Goal: Task Accomplishment & Management: Manage account settings

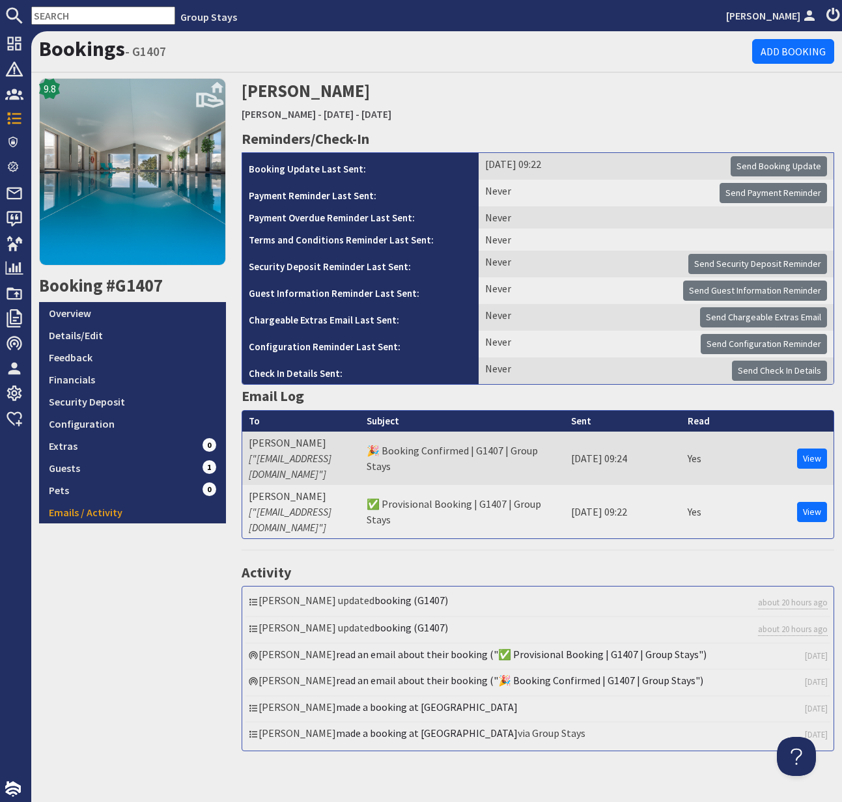
click at [77, 15] on input "text" at bounding box center [103, 16] width 144 height 18
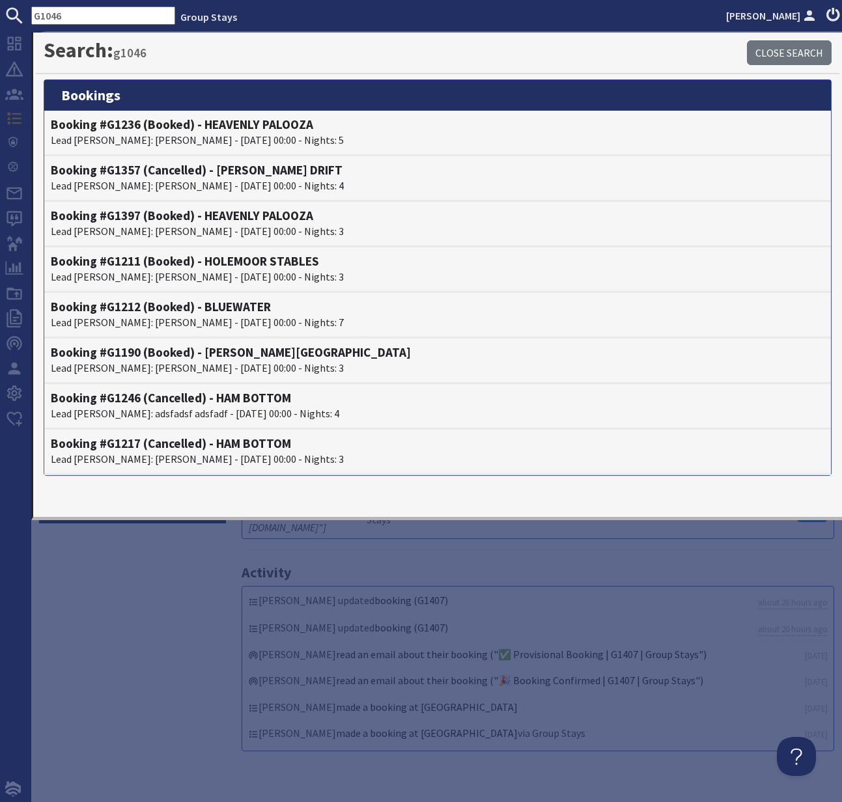
click at [78, 14] on input "G1046" at bounding box center [103, 16] width 144 height 18
click at [40, 14] on input "G1046" at bounding box center [103, 16] width 144 height 18
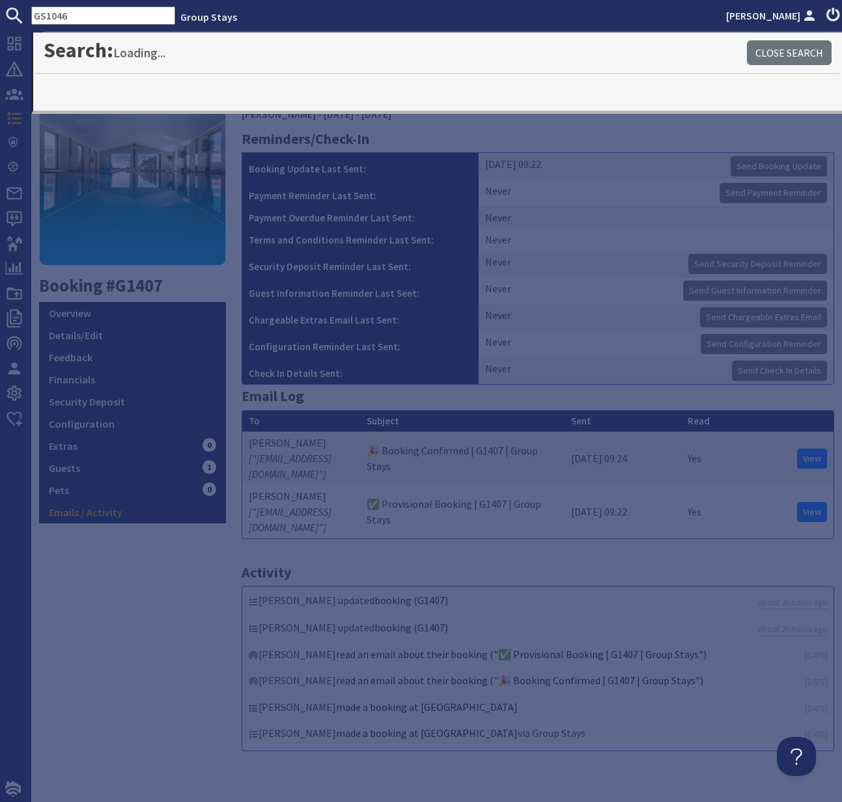
type input "GS1046"
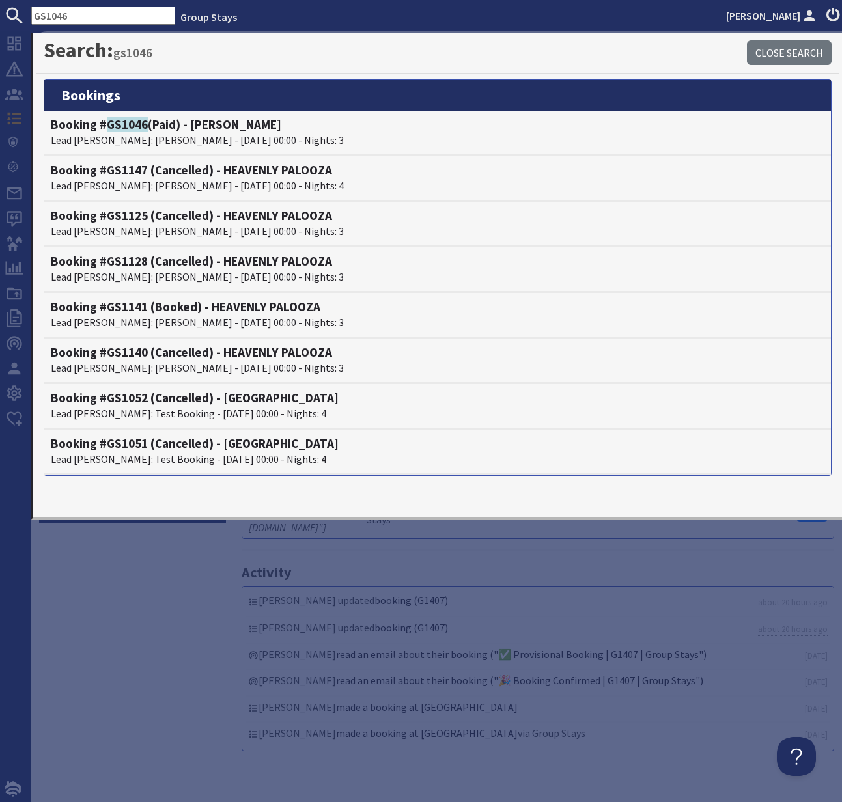
click at [146, 133] on p "Lead Booker: Georgina Roberts - 05/09/2025 00:00 - Nights: 3" at bounding box center [438, 140] width 774 height 16
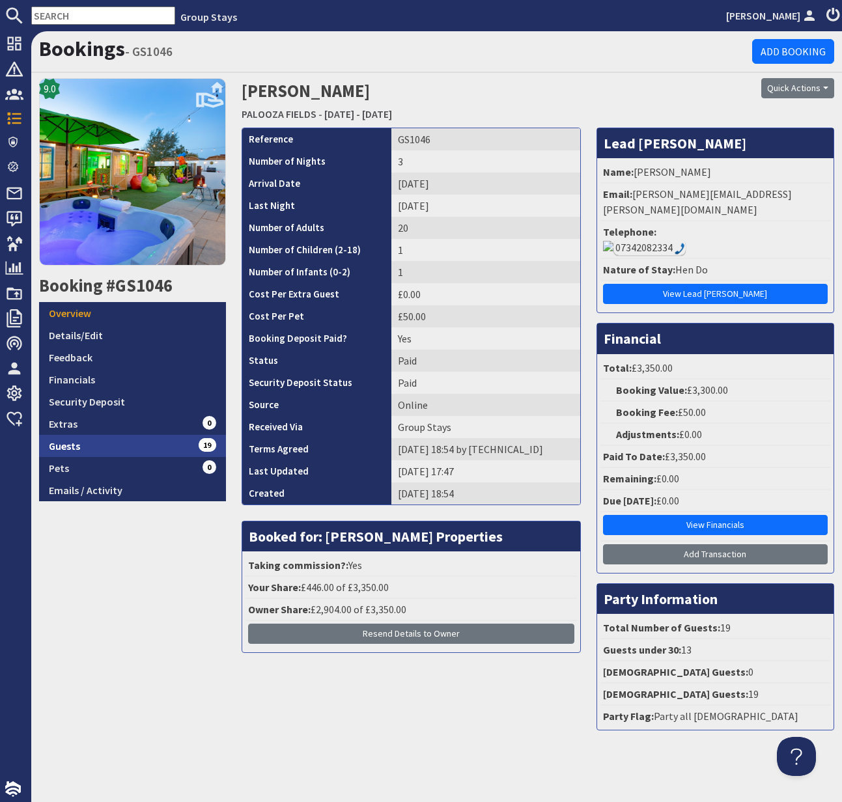
click at [75, 447] on link "Guests 19" at bounding box center [132, 446] width 187 height 22
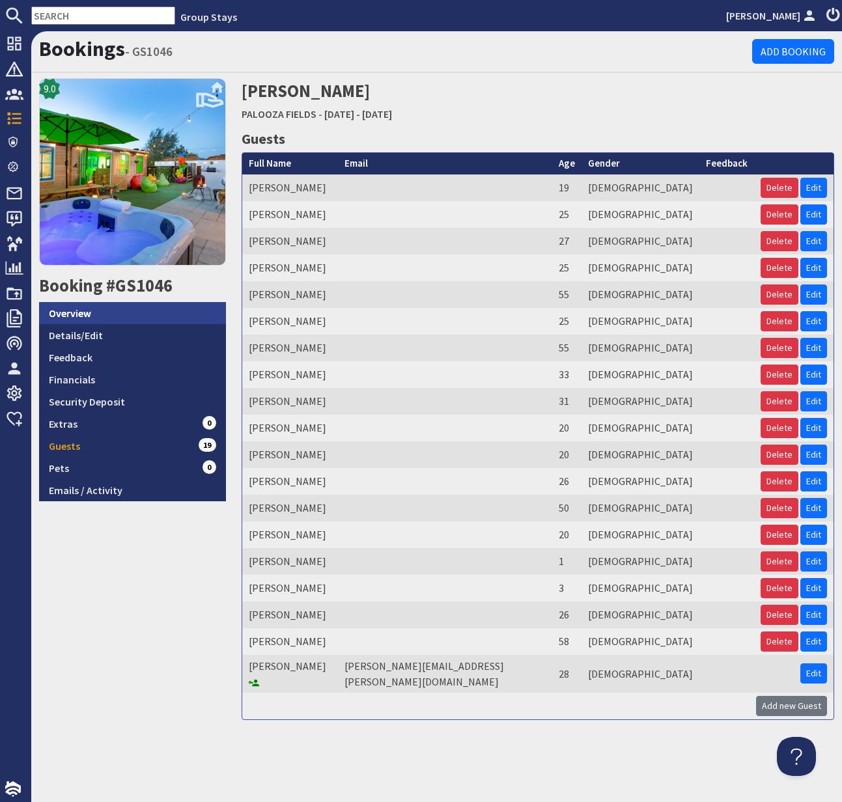
click at [74, 314] on link "Overview" at bounding box center [132, 313] width 187 height 22
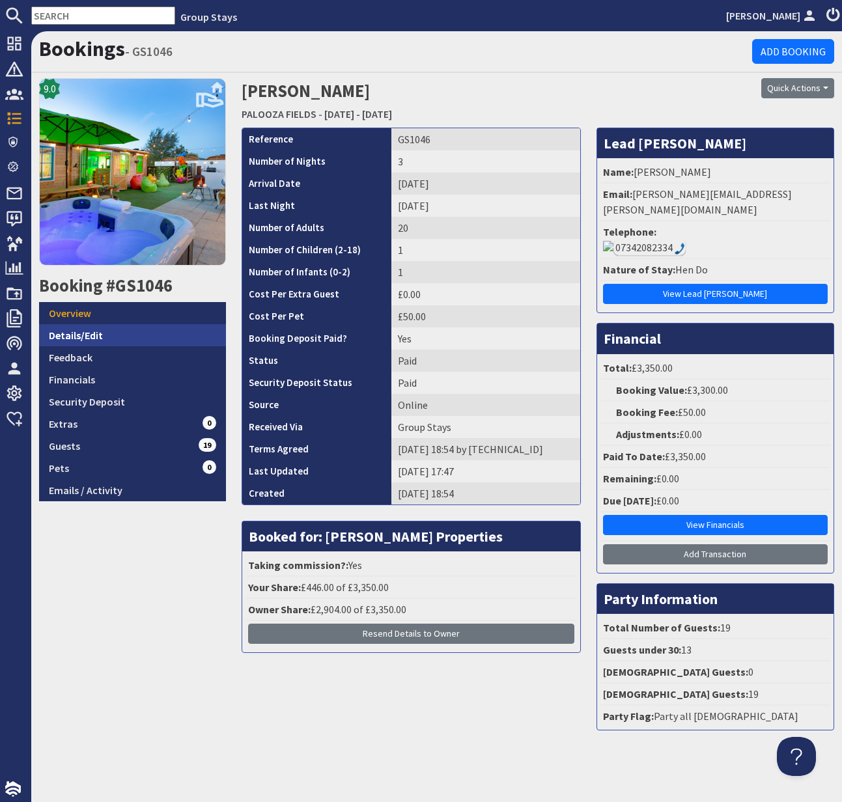
click at [76, 331] on link "Details/Edit" at bounding box center [132, 335] width 187 height 22
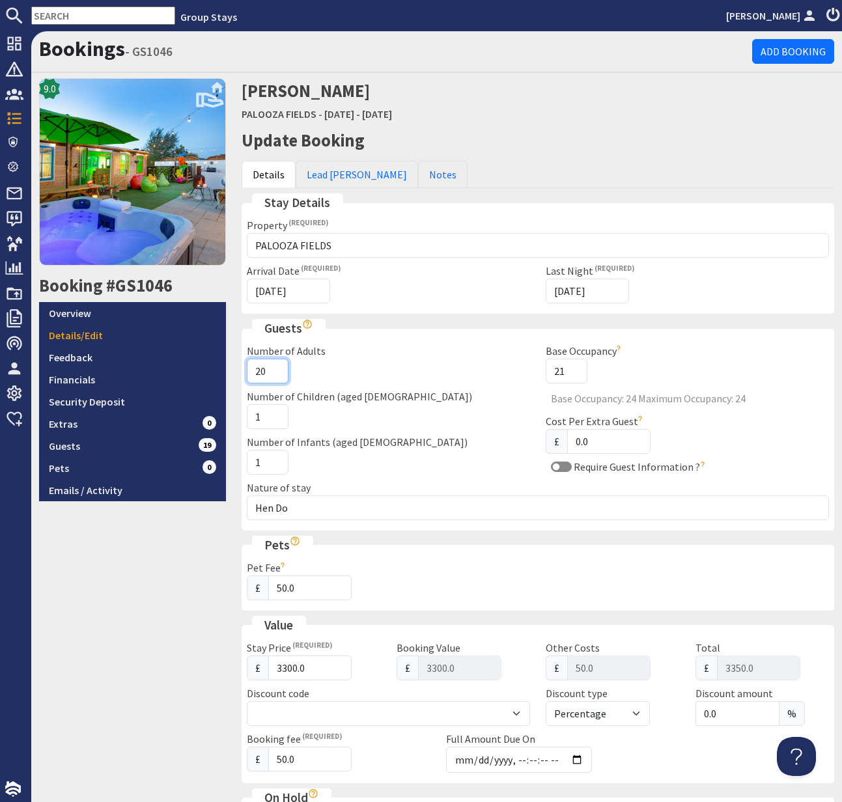
click at [266, 369] on input "20" at bounding box center [268, 371] width 42 height 25
type input "2"
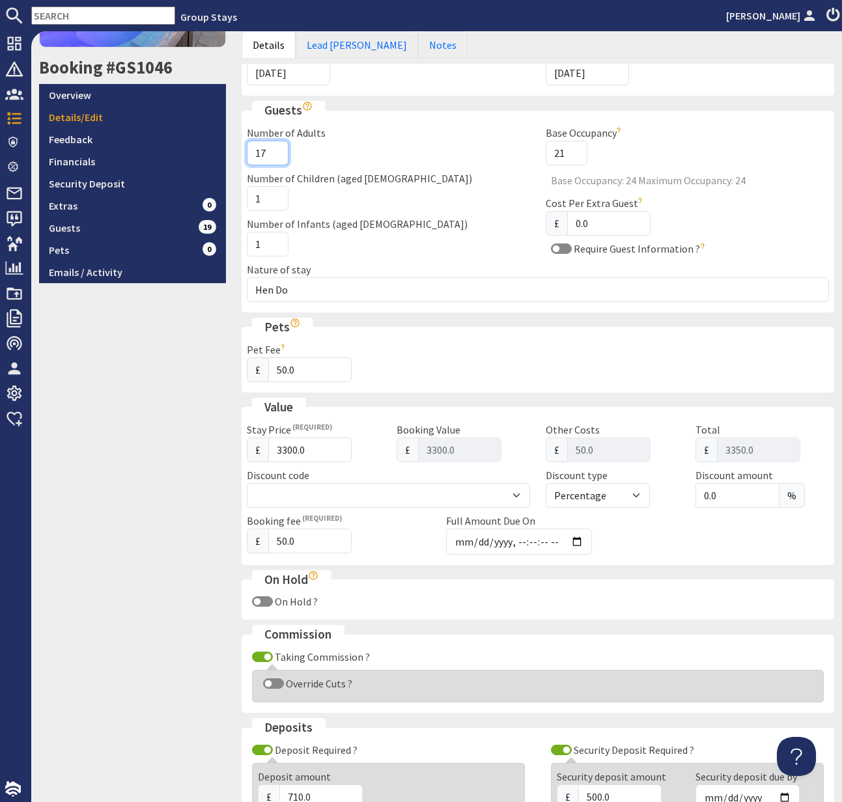
scroll to position [471, 0]
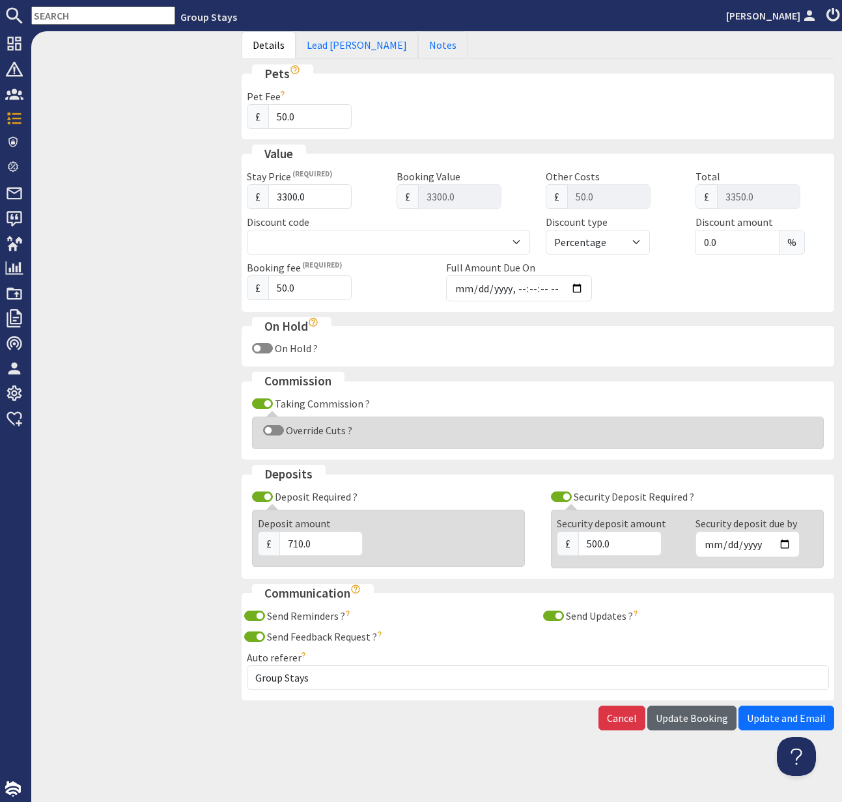
type input "17"
click at [707, 721] on span "Update Booking" at bounding box center [692, 718] width 72 height 13
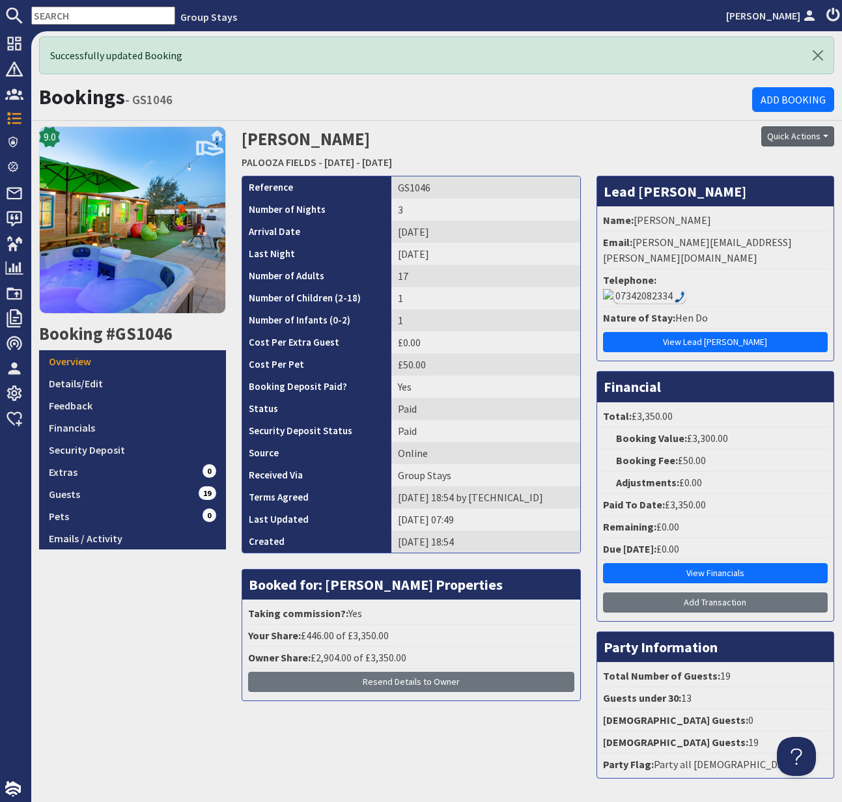
click at [794, 134] on button "Quick Actions" at bounding box center [797, 136] width 73 height 20
click at [791, 131] on button "Quick Actions" at bounding box center [797, 136] width 73 height 20
click at [764, 166] on span "Send Booking Update" at bounding box center [775, 164] width 96 height 13
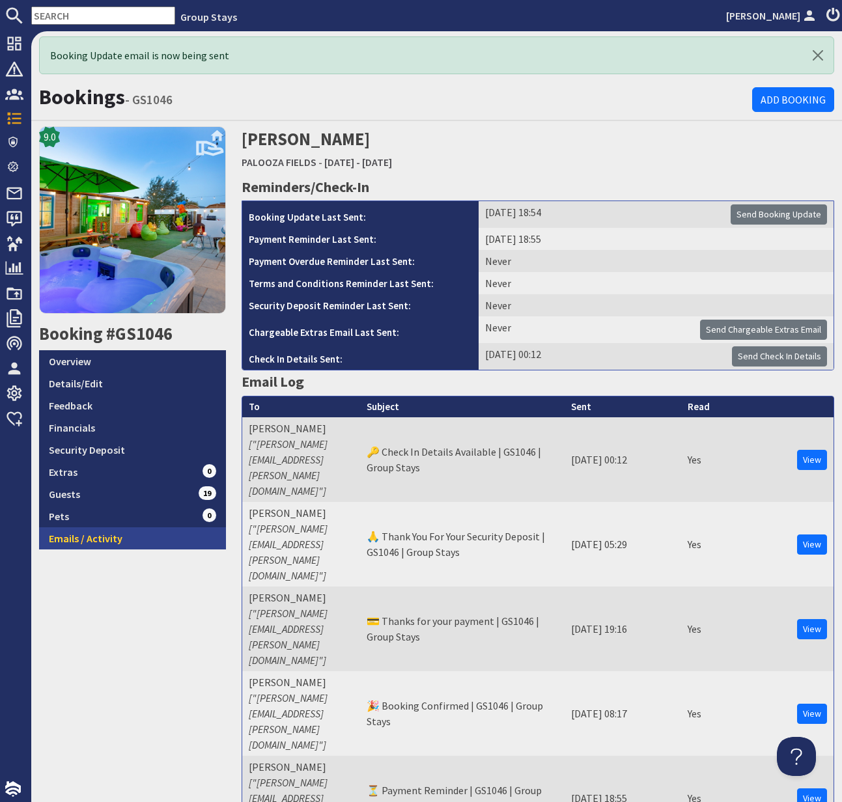
click at [98, 537] on link "Emails / Activity" at bounding box center [132, 538] width 187 height 22
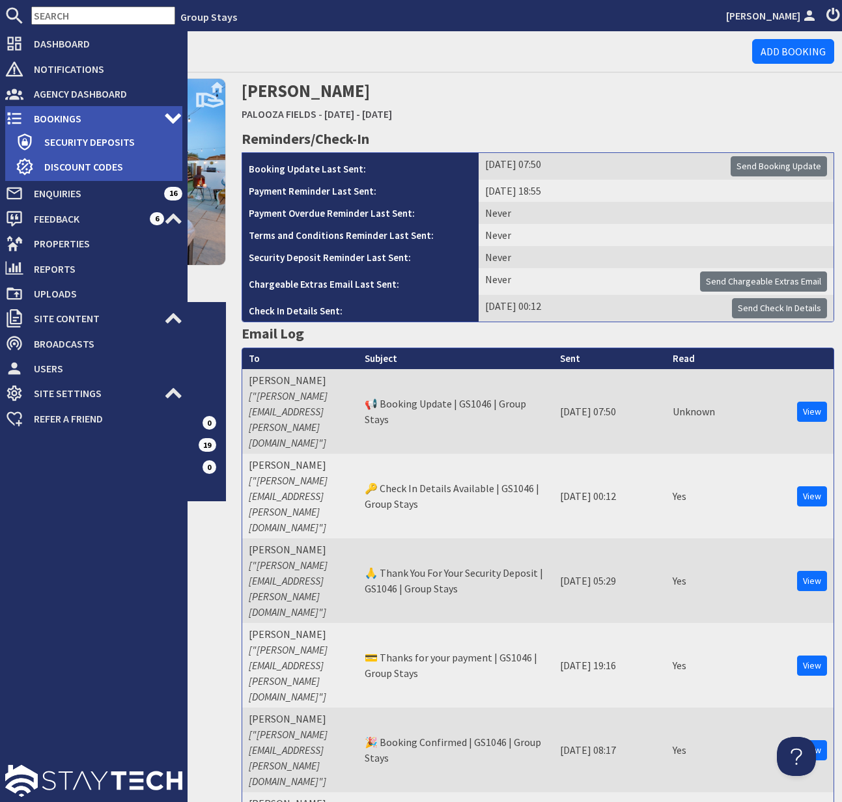
drag, startPoint x: 20, startPoint y: 112, endPoint x: 55, endPoint y: 109, distance: 34.6
click at [20, 112] on icon at bounding box center [14, 118] width 18 height 18
click at [53, 109] on span "Bookings" at bounding box center [93, 118] width 141 height 21
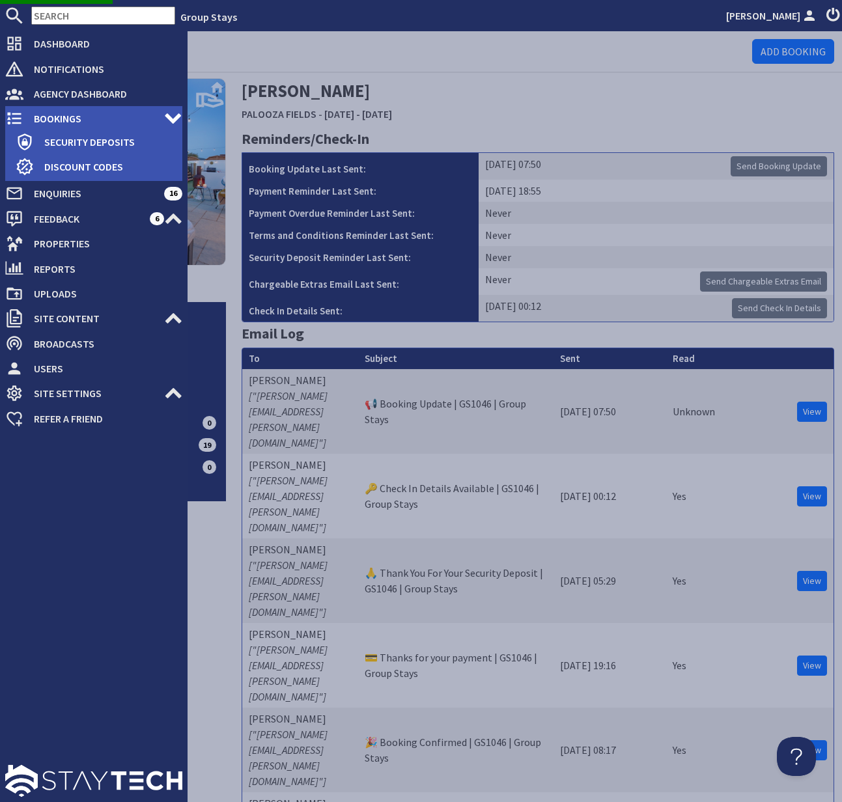
click at [66, 119] on span "Bookings" at bounding box center [93, 118] width 141 height 21
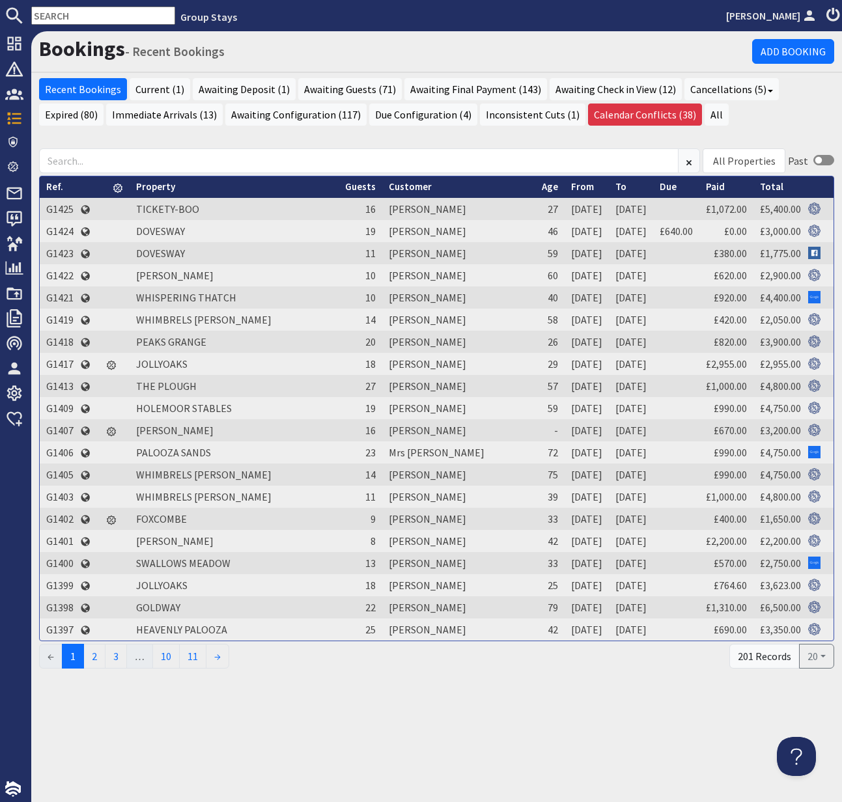
click at [65, 252] on td "G1423" at bounding box center [60, 253] width 40 height 22
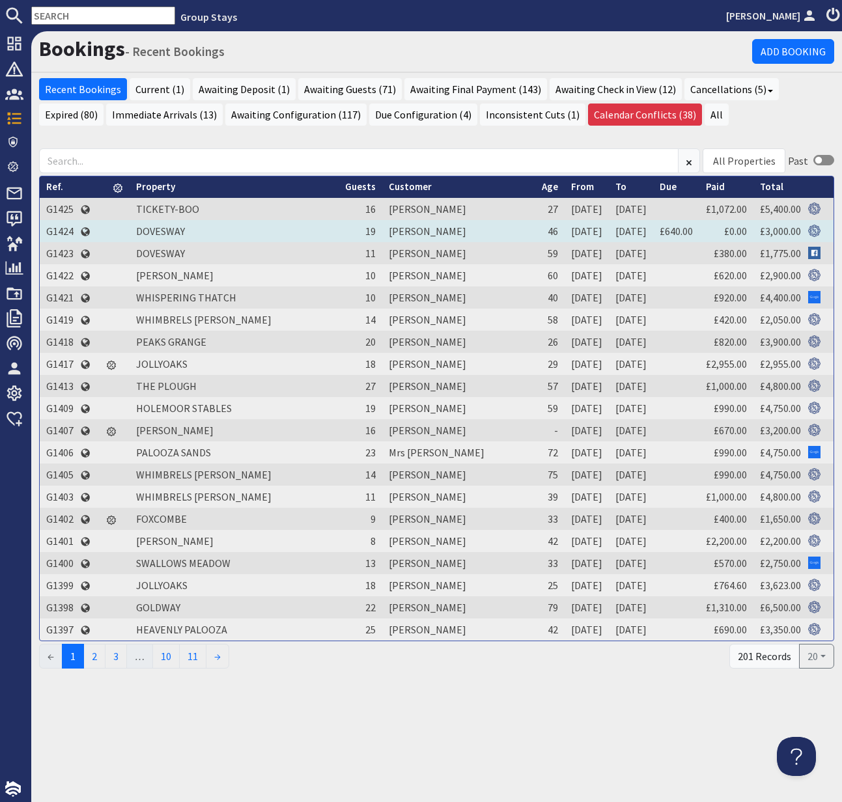
click at [59, 231] on td "G1424" at bounding box center [60, 231] width 40 height 22
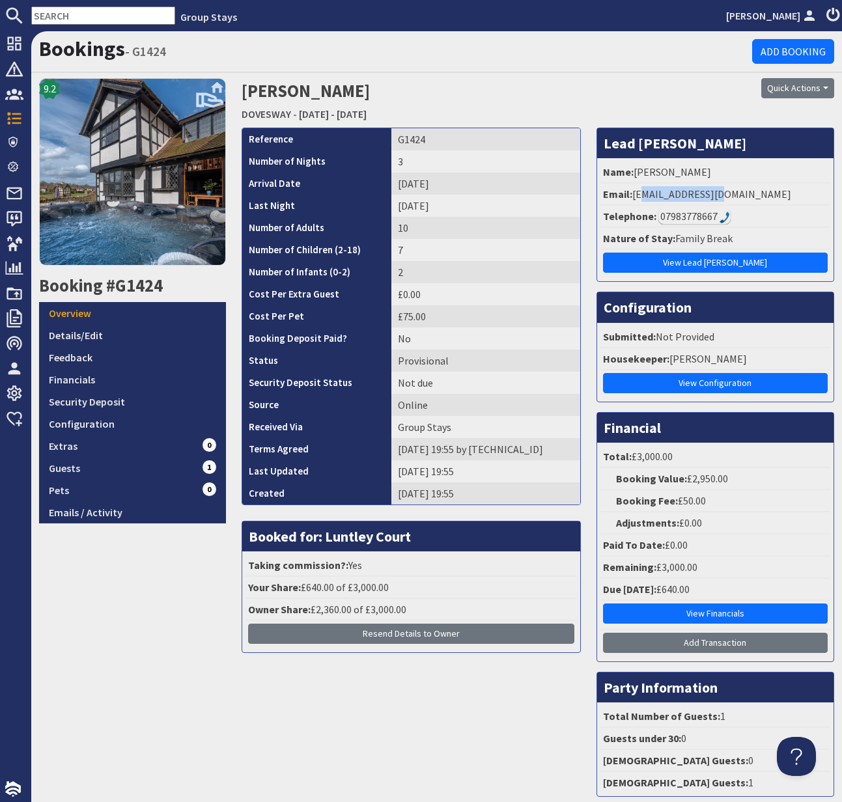
drag, startPoint x: 636, startPoint y: 194, endPoint x: 723, endPoint y: 191, distance: 87.3
click at [720, 191] on li "Email: tiajj@icloud.com" at bounding box center [715, 195] width 230 height 22
drag, startPoint x: 725, startPoint y: 191, endPoint x: 669, endPoint y: 191, distance: 55.4
click at [723, 191] on li "Email: tiajj@icloud.com" at bounding box center [715, 195] width 230 height 22
drag, startPoint x: 634, startPoint y: 196, endPoint x: 740, endPoint y: 200, distance: 105.6
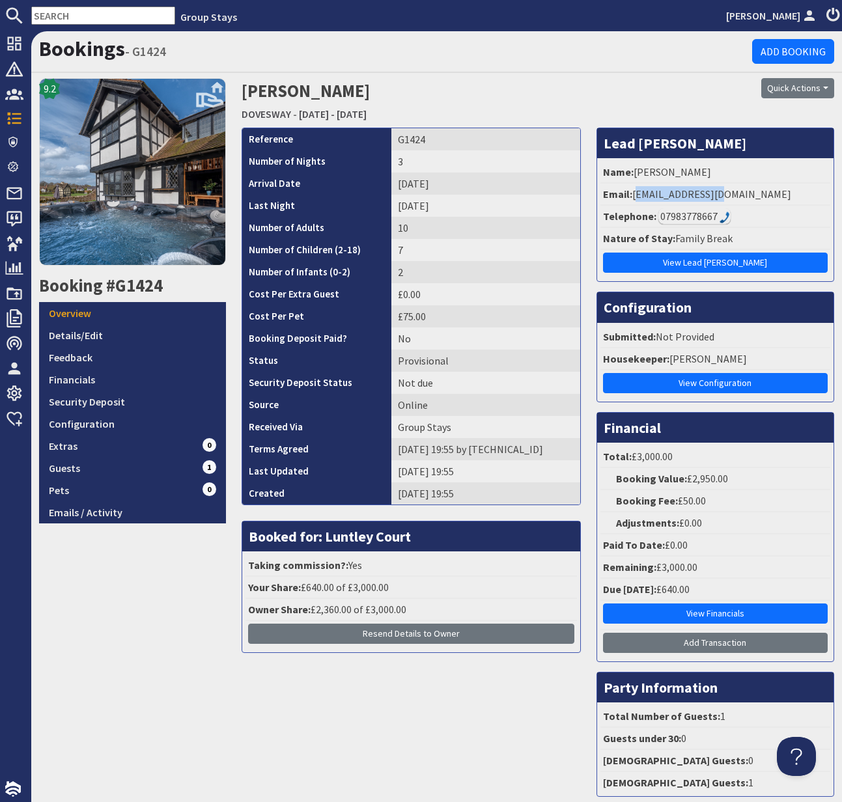
click at [740, 200] on li "Email: tiajj@icloud.com" at bounding box center [715, 195] width 230 height 22
copy li "tiajj@icloud.com"
click at [147, 285] on h2 "Booking #G1424" at bounding box center [132, 285] width 187 height 21
copy h2 "G1424"
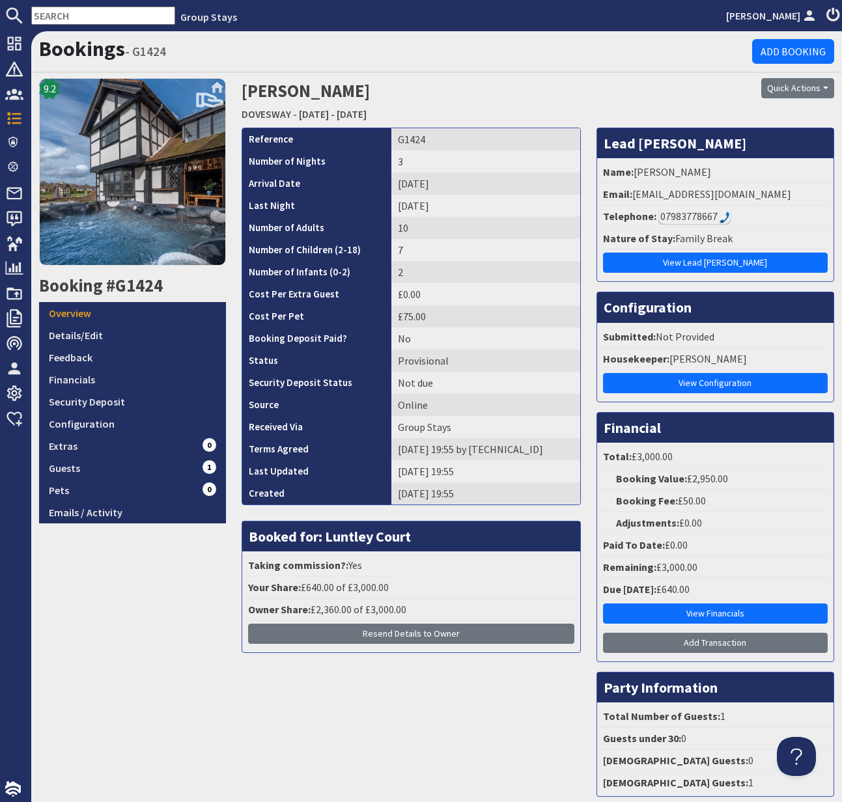
click at [137, 283] on h2 "Booking #G1424" at bounding box center [132, 285] width 187 height 21
drag, startPoint x: 204, startPoint y: 287, endPoint x: 145, endPoint y: 288, distance: 59.9
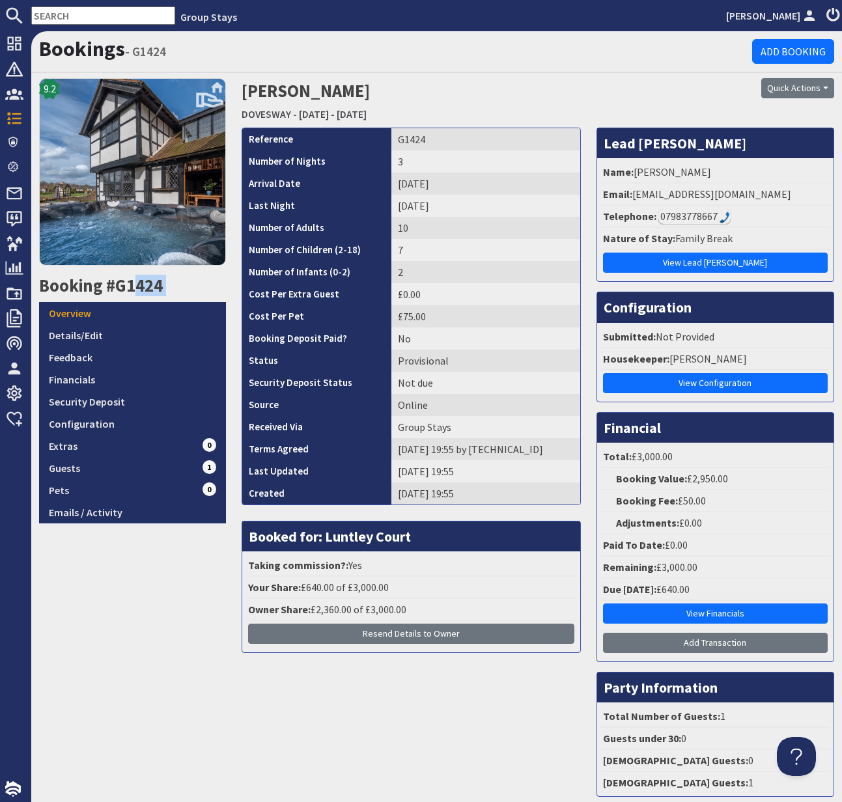
click at [204, 287] on h2 "Booking #G1424" at bounding box center [132, 285] width 187 height 21
click at [128, 289] on h2 "Booking #G1424" at bounding box center [132, 285] width 187 height 21
copy h2 "G1424"
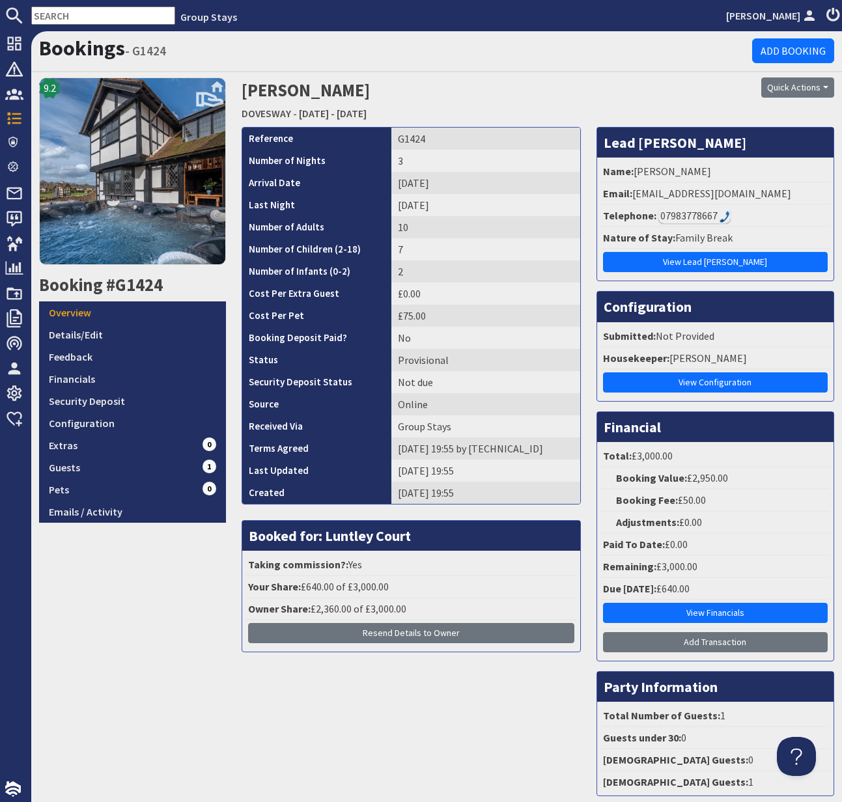
click at [65, 16] on input "text" at bounding box center [103, 16] width 144 height 18
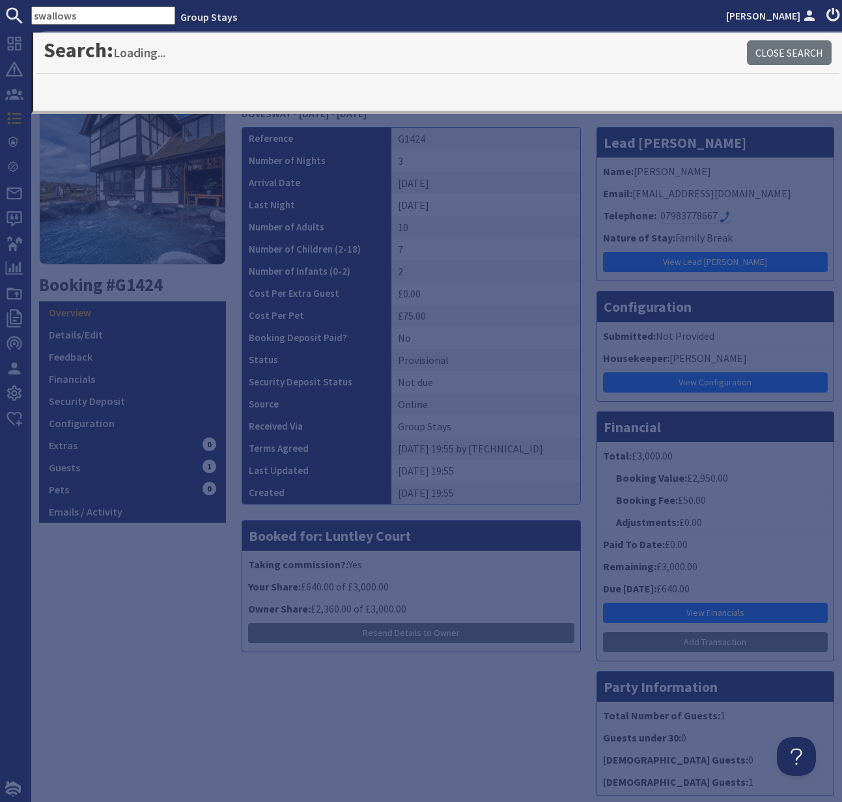
type input "swallows"
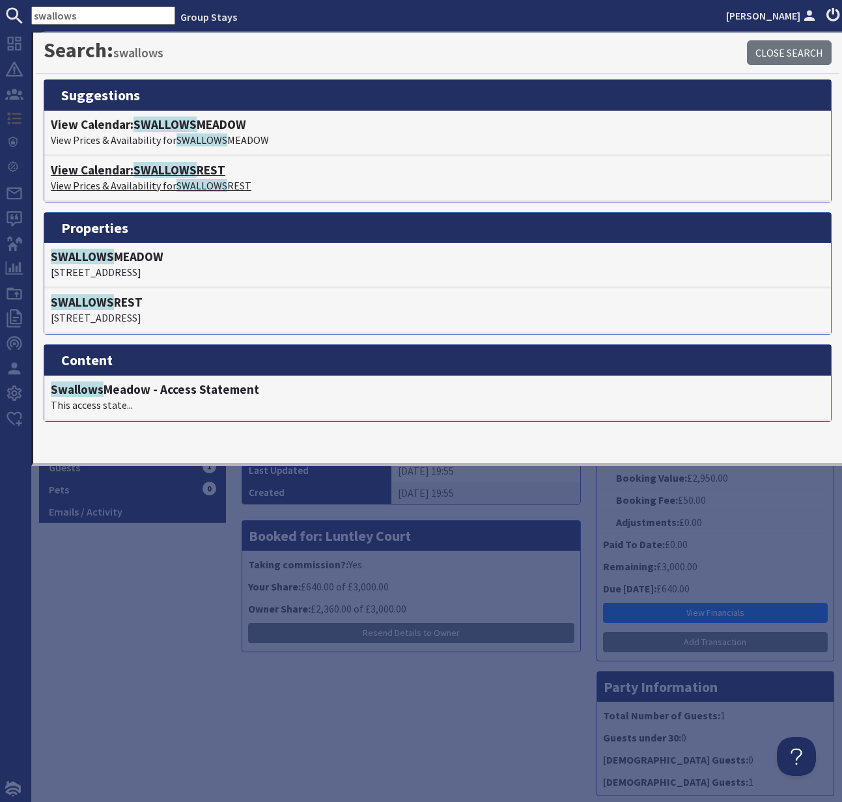
click at [157, 175] on span "SWALLOWS" at bounding box center [164, 170] width 63 height 16
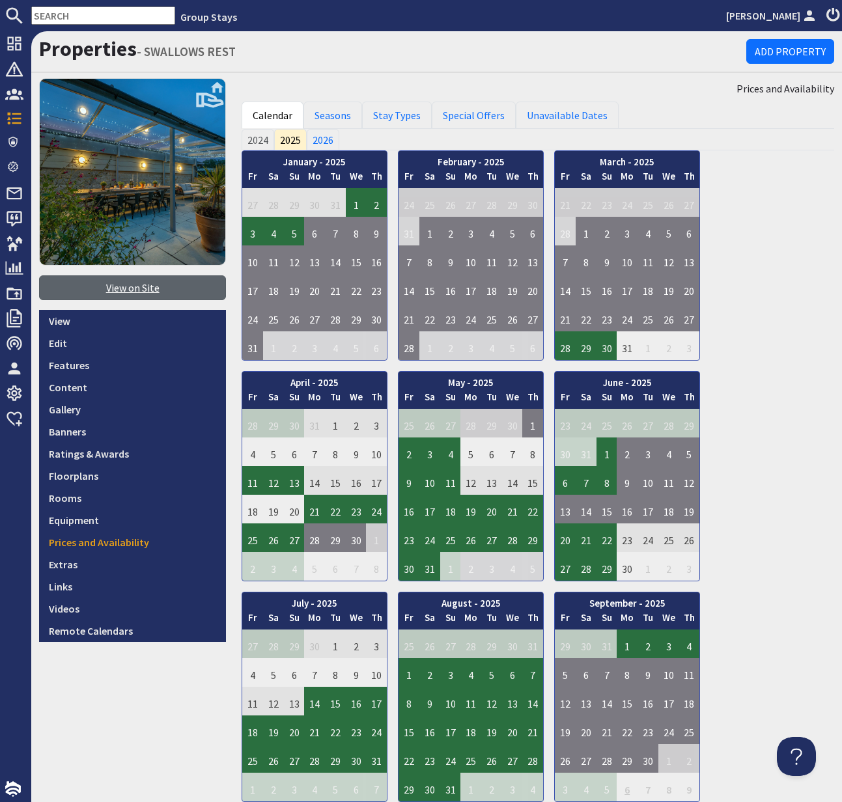
click at [148, 286] on link "View on Site" at bounding box center [132, 287] width 187 height 25
click at [0, 0] on div "Group Stays Kelly Dyke Dashboard Notifications 0 Agency Dashboard Bookings 0 Se…" at bounding box center [421, 401] width 842 height 802
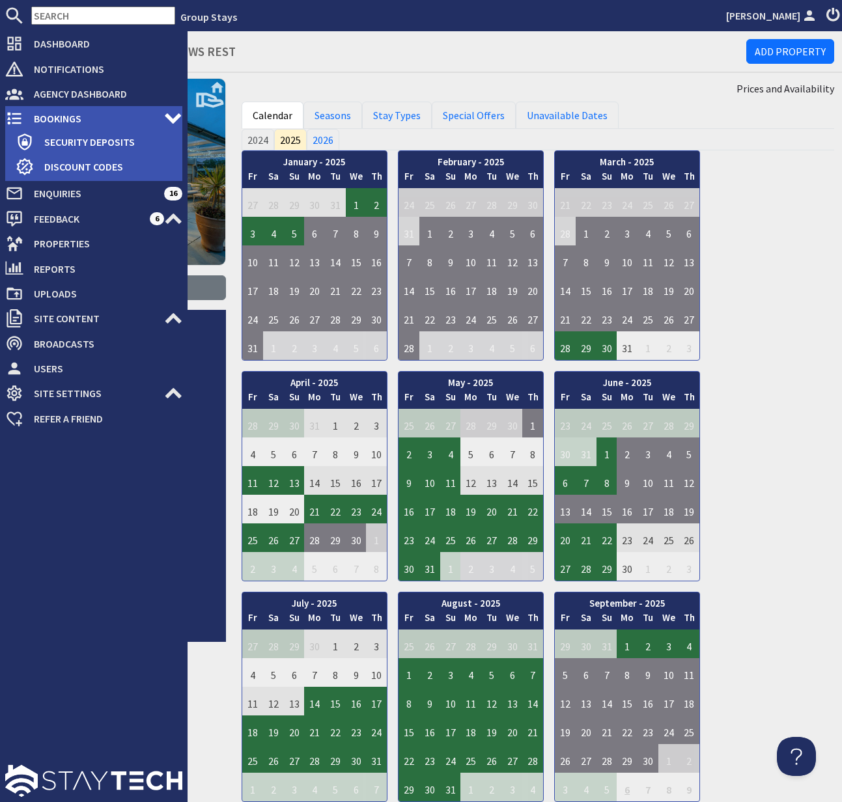
click at [28, 116] on span "Bookings" at bounding box center [93, 118] width 141 height 21
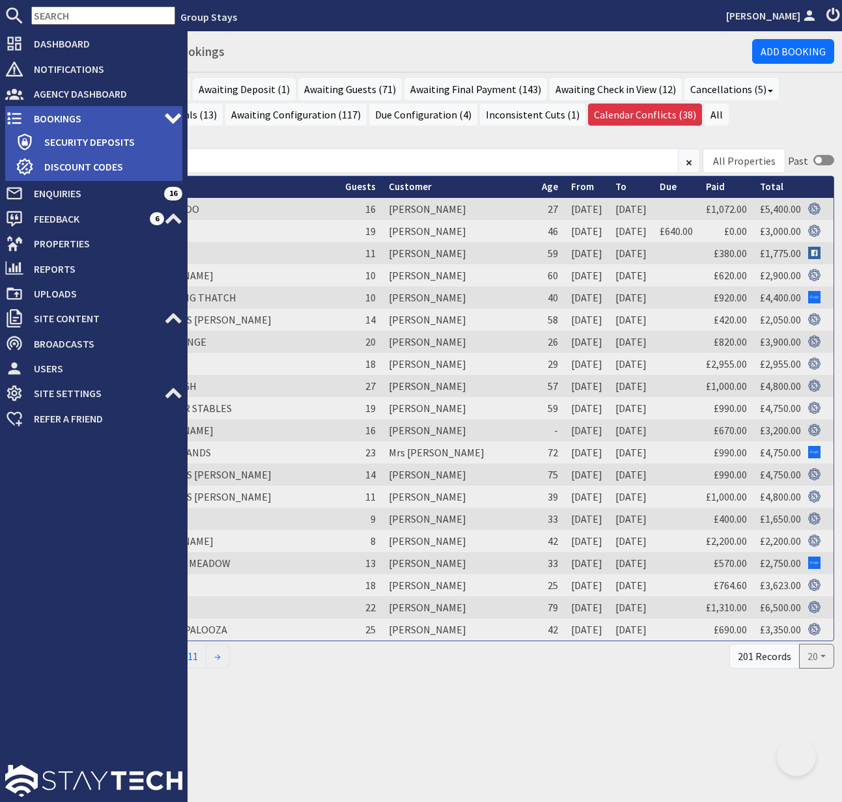
click at [57, 117] on span "Bookings" at bounding box center [93, 118] width 141 height 21
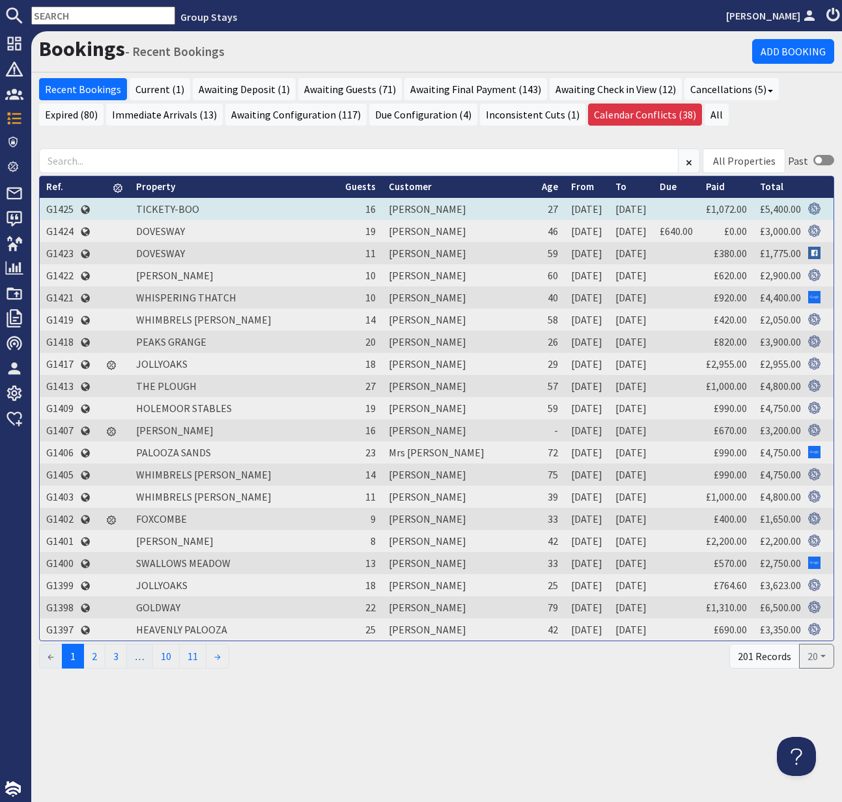
click at [59, 212] on td "G1425" at bounding box center [60, 209] width 40 height 22
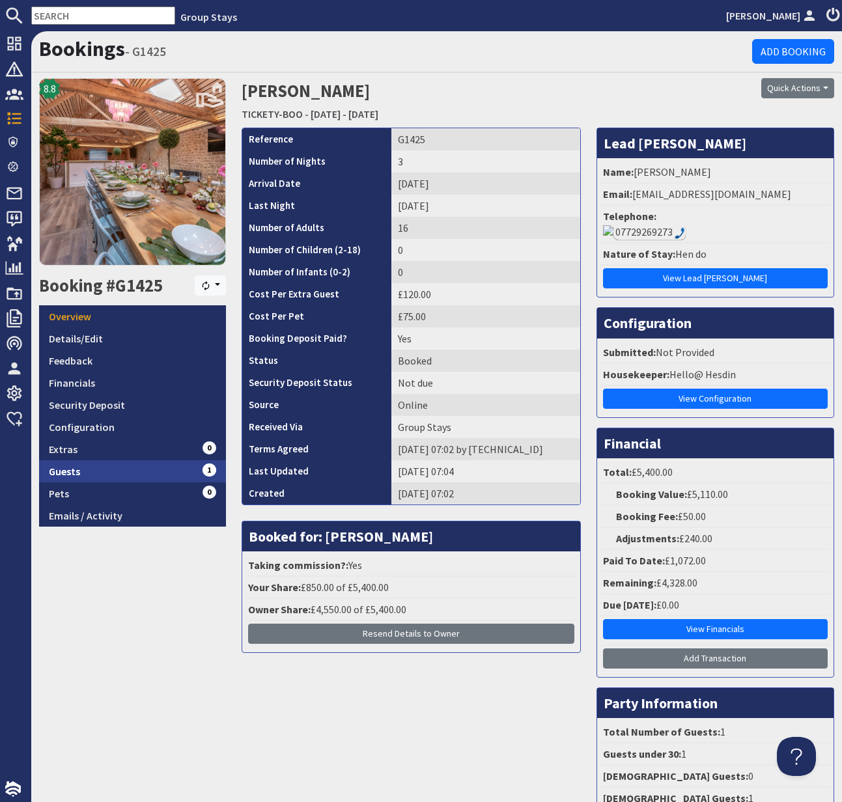
click at [70, 471] on link "Guests 1" at bounding box center [132, 471] width 187 height 22
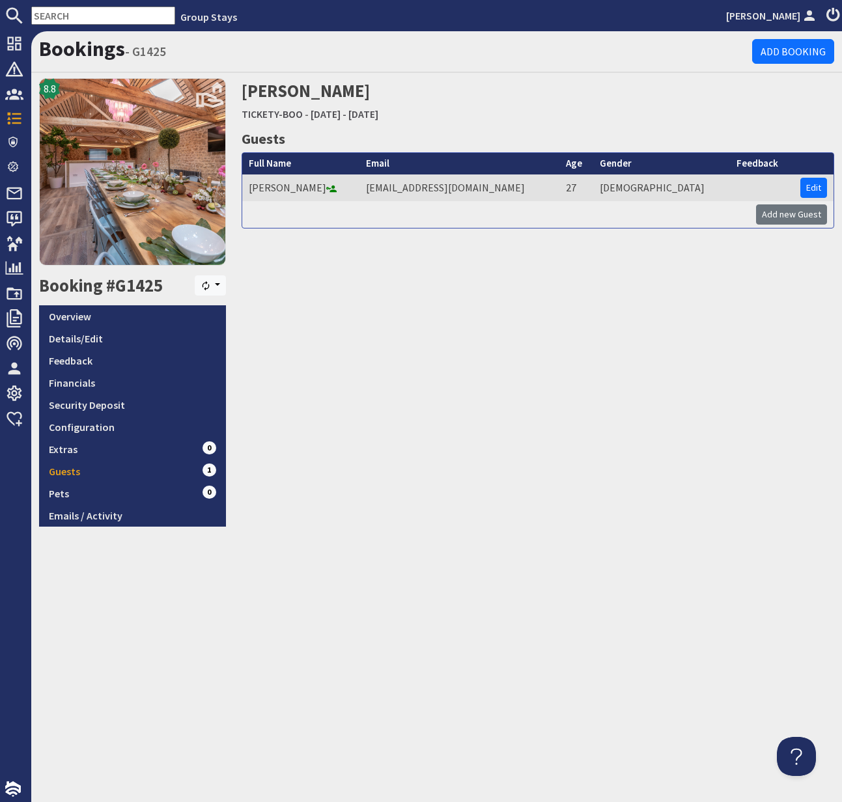
click at [47, 19] on input "text" at bounding box center [103, 16] width 144 height 18
click at [47, 18] on input "text" at bounding box center [103, 16] width 144 height 18
paste input "michelle@club-class.org"
type input "michelle@club-class.org"
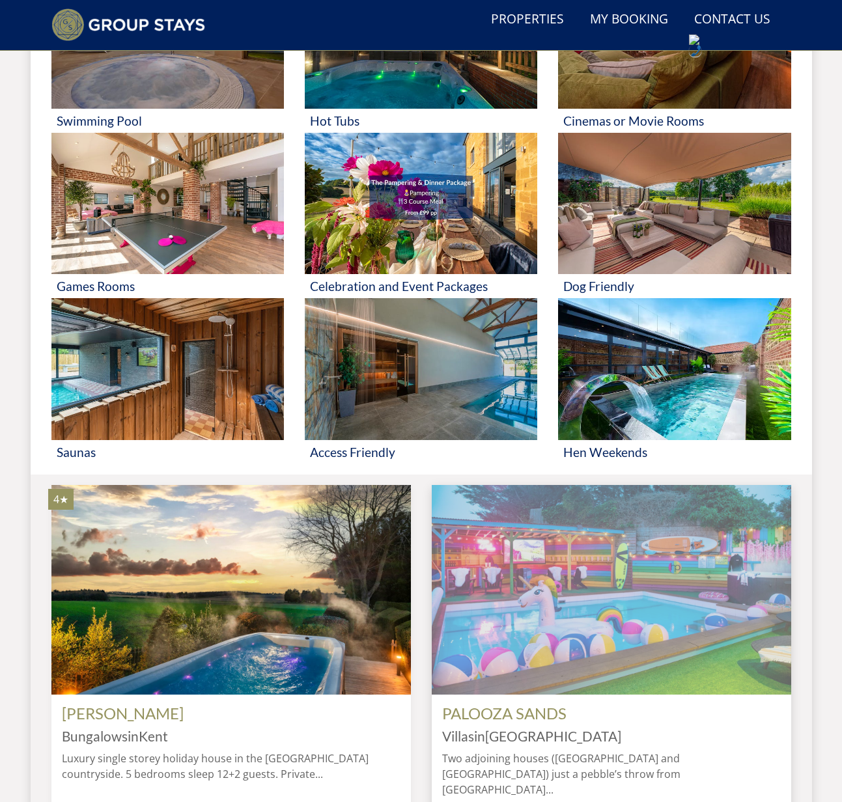
scroll to position [1108, 0]
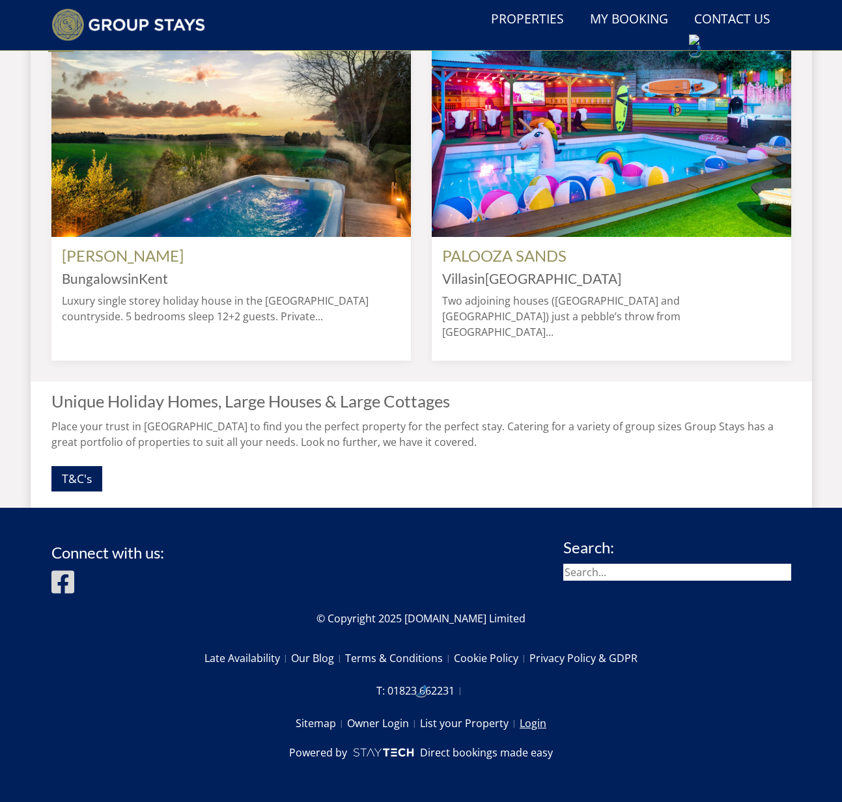
click at [535, 723] on link "Login" at bounding box center [533, 723] width 27 height 22
